Goal: Task Accomplishment & Management: Complete application form

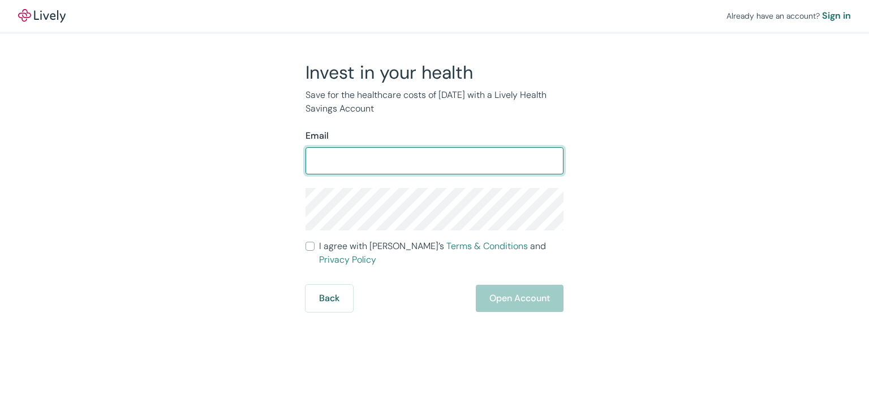
click at [421, 168] on input "Email" at bounding box center [434, 160] width 258 height 23
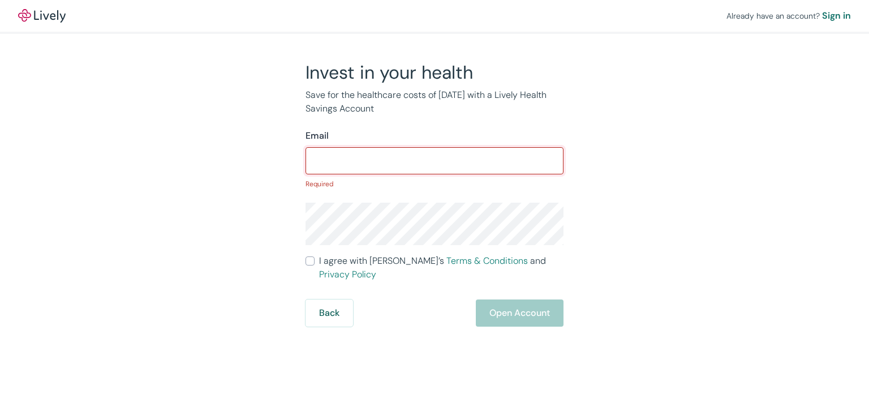
click at [362, 161] on input "Email" at bounding box center [434, 160] width 258 height 23
paste input "[EMAIL_ADDRESS][DOMAIN_NAME]"
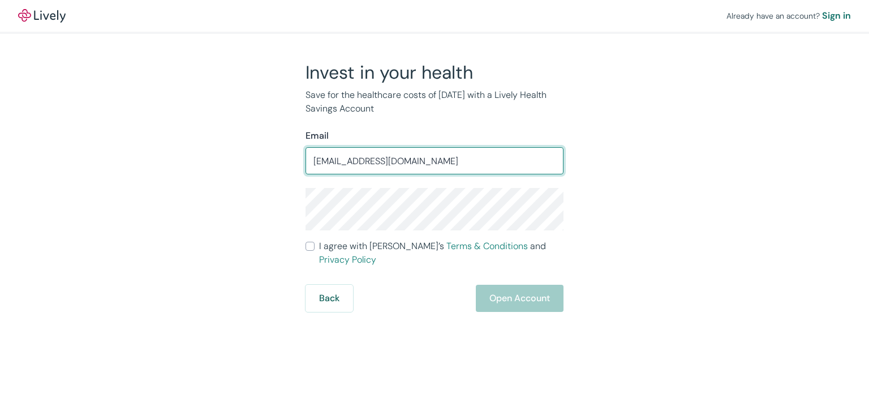
type input "[EMAIL_ADDRESS][DOMAIN_NAME]"
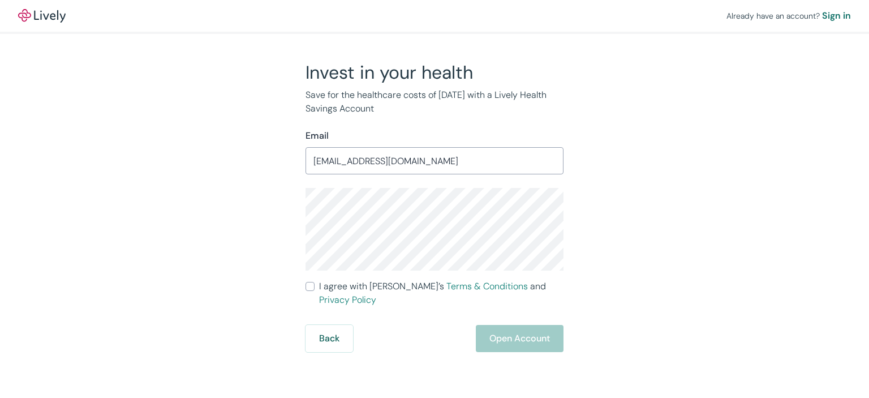
click at [575, 214] on div "Invest in your health Save for the healthcare costs of [DATE] with a Lively Hea…" at bounding box center [427, 206] width 543 height 291
click at [309, 286] on input "I agree with Lively’s Terms & Conditions and Privacy Policy" at bounding box center [309, 286] width 9 height 9
checkbox input "true"
click at [498, 330] on button "Open Account" at bounding box center [520, 338] width 88 height 27
